Goal: Check status: Check status

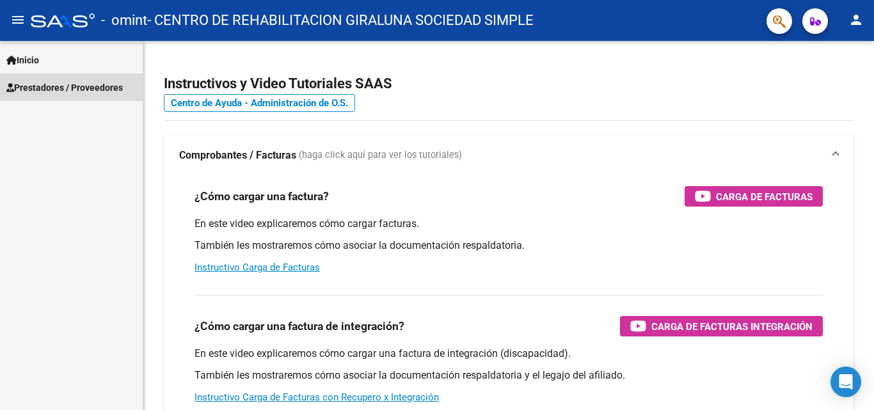
click at [73, 88] on span "Prestadores / Proveedores" at bounding box center [64, 88] width 117 height 14
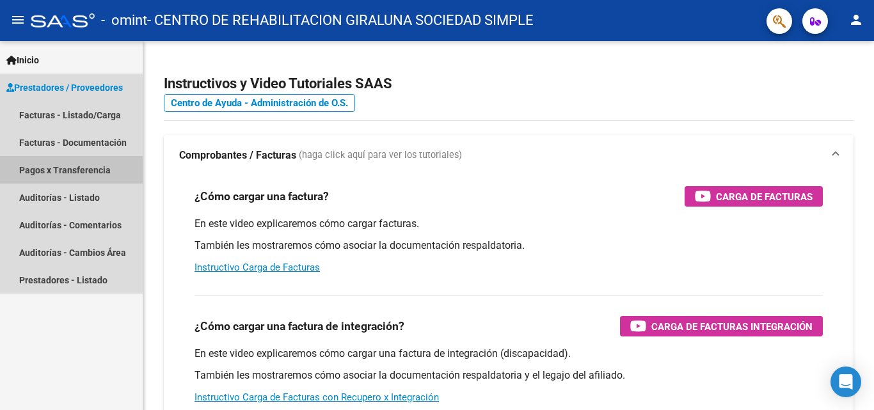
click at [71, 168] on link "Pagos x Transferencia" at bounding box center [71, 170] width 143 height 28
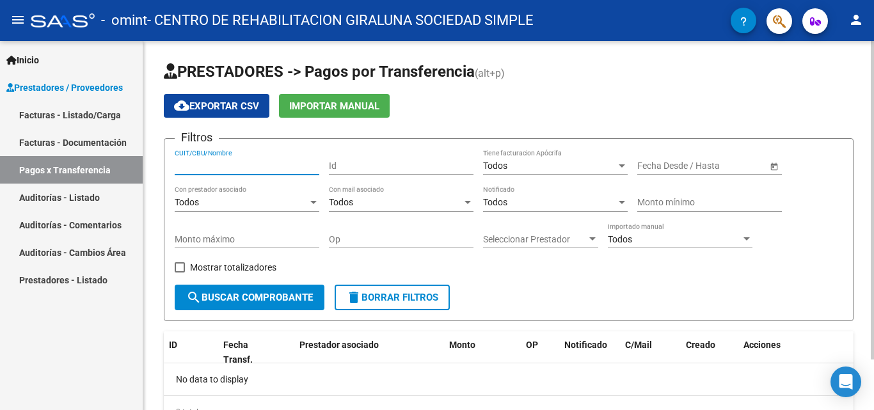
click at [243, 163] on input "CUIT/CBU/Nombre" at bounding box center [247, 166] width 145 height 11
type input "30715036483"
click at [268, 303] on span "search Buscar Comprobante" at bounding box center [249, 298] width 127 height 12
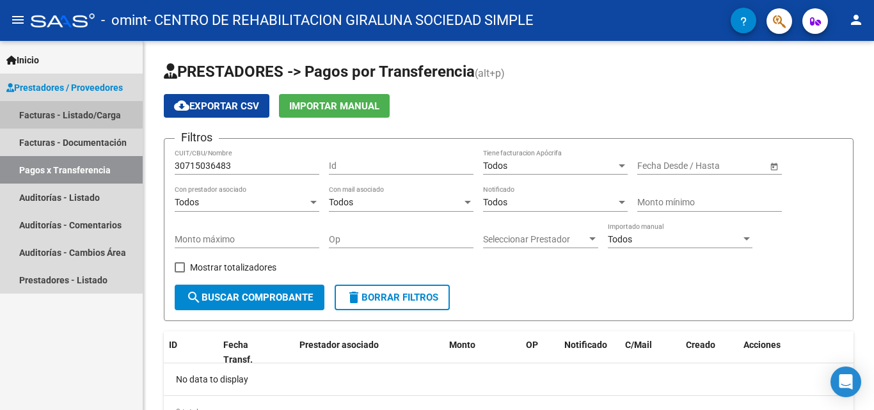
click at [60, 119] on link "Facturas - Listado/Carga" at bounding box center [71, 115] width 143 height 28
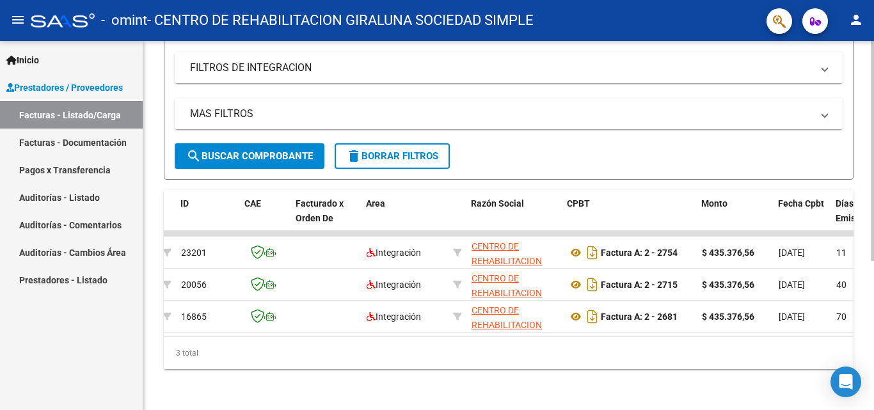
scroll to position [0, 77]
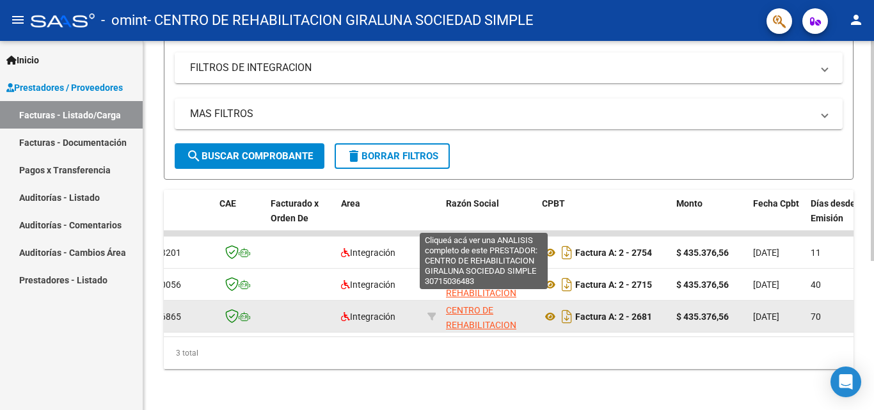
click at [479, 310] on span "CENTRO DE REHABILITACION GIRALUNA SOCIEDAD SIMPLE" at bounding box center [484, 332] width 76 height 54
